Goal: Book appointment/travel/reservation

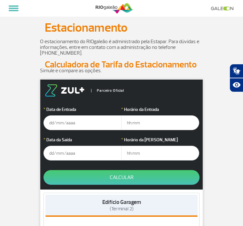
click at [96, 125] on input "text" at bounding box center [82, 122] width 78 height 15
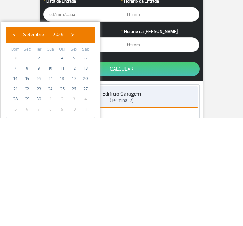
click at [64, 202] on span "2" at bounding box center [62, 207] width 10 height 10
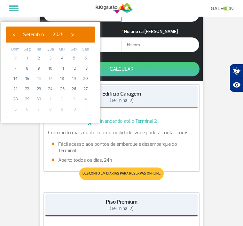
click at [64, 101] on span "2" at bounding box center [62, 99] width 10 height 10
click at [77, 34] on span "›" at bounding box center [73, 35] width 10 height 10
click at [153, 44] on input "text" at bounding box center [160, 44] width 78 height 15
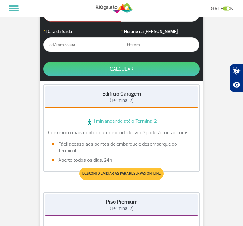
click at [96, 49] on input "text" at bounding box center [82, 44] width 78 height 15
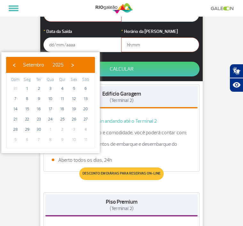
click at [77, 66] on span "›" at bounding box center [73, 65] width 10 height 10
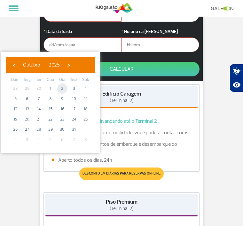
click at [62, 87] on span "2" at bounding box center [62, 88] width 10 height 10
type input "[DATE]"
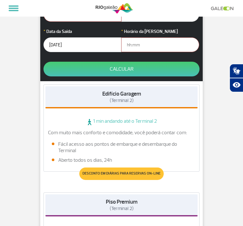
click at [62, 91] on div "Edifício Garagem (Terminal 2)" at bounding box center [121, 97] width 152 height 22
click at [162, 41] on input "text" at bounding box center [160, 44] width 78 height 15
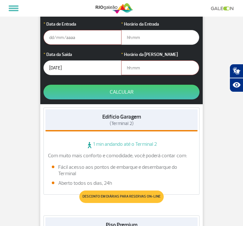
scroll to position [85, 0]
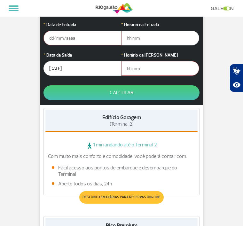
click at [98, 41] on input "text" at bounding box center [82, 38] width 78 height 15
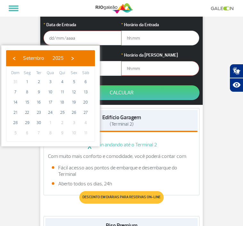
click at [77, 62] on span "›" at bounding box center [73, 58] width 10 height 10
click at [89, 93] on span "11" at bounding box center [85, 92] width 10 height 10
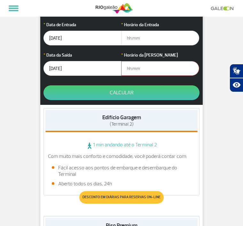
click at [106, 38] on input "[DATE]" at bounding box center [82, 38] width 78 height 15
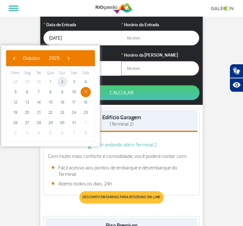
click at [65, 83] on span "2" at bounding box center [62, 82] width 10 height 10
type input "[DATE]"
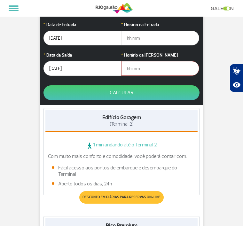
click at [90, 69] on input "[DATE]" at bounding box center [82, 68] width 78 height 15
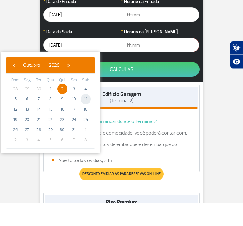
click at [84, 117] on span "11" at bounding box center [85, 122] width 10 height 10
type input "[DATE]"
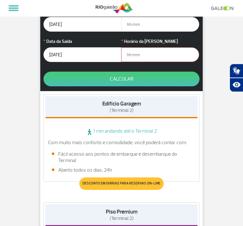
scroll to position [73, 0]
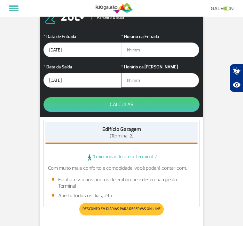
click at [158, 48] on input "text" at bounding box center [160, 49] width 78 height 15
type input "2"
type input "18:00"
click at [160, 86] on input "text" at bounding box center [160, 80] width 78 height 15
type input "08:00"
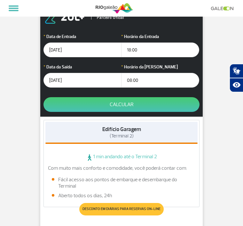
click at [156, 104] on button "Calcular" at bounding box center [121, 104] width 156 height 15
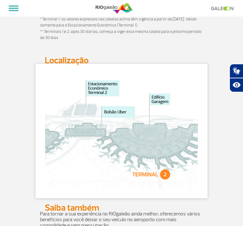
scroll to position [0, 28]
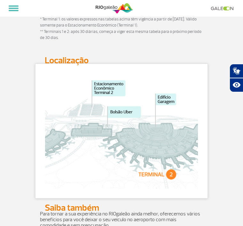
click at [100, 216] on p "Para tornar a sua experiência no RIOgaleão ainda melhor, oferecemos vários bene…" at bounding box center [121, 219] width 163 height 17
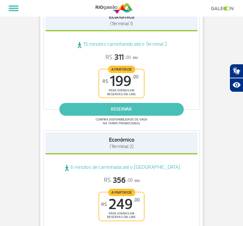
scroll to position [425, 0]
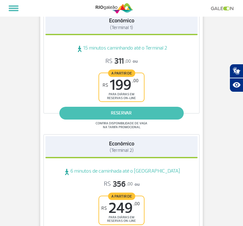
click at [153, 108] on link "reservar" at bounding box center [121, 113] width 124 height 13
